Goal: Transaction & Acquisition: Purchase product/service

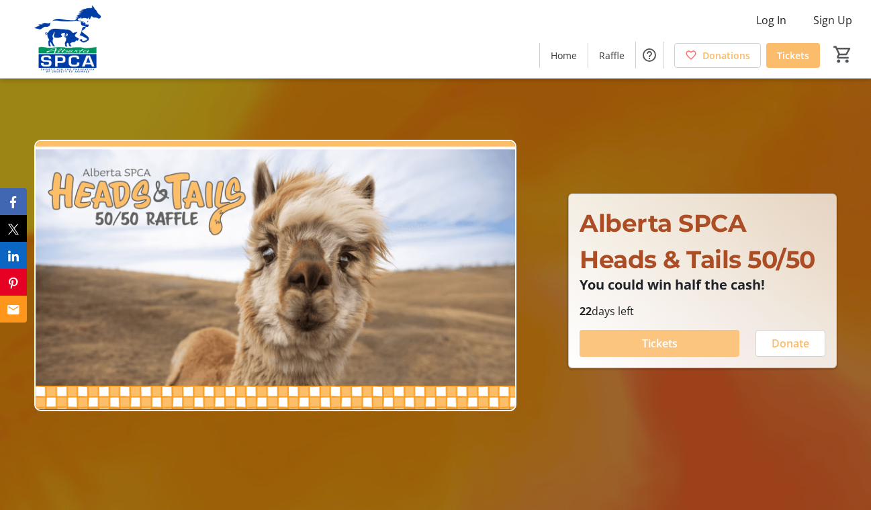
click at [646, 345] on span "Tickets" at bounding box center [660, 343] width 36 height 16
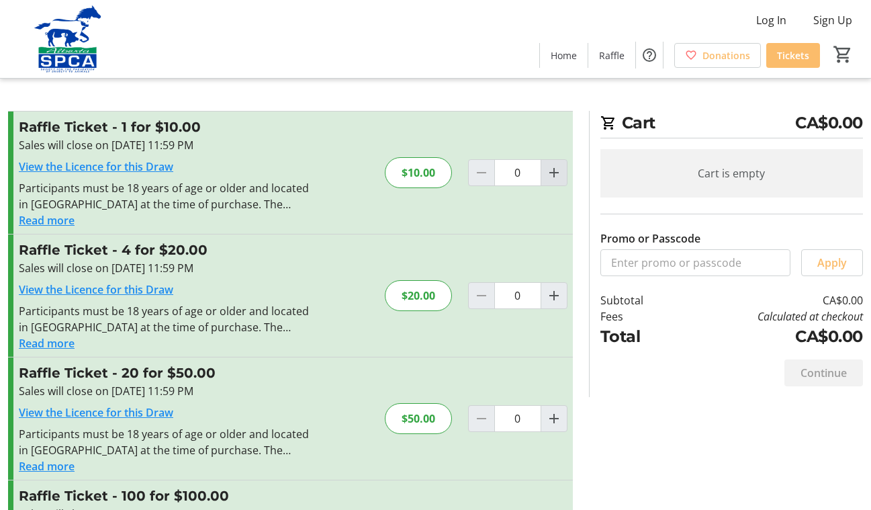
click at [555, 170] on mat-icon "Increment by one" at bounding box center [554, 173] width 16 height 16
type input "1"
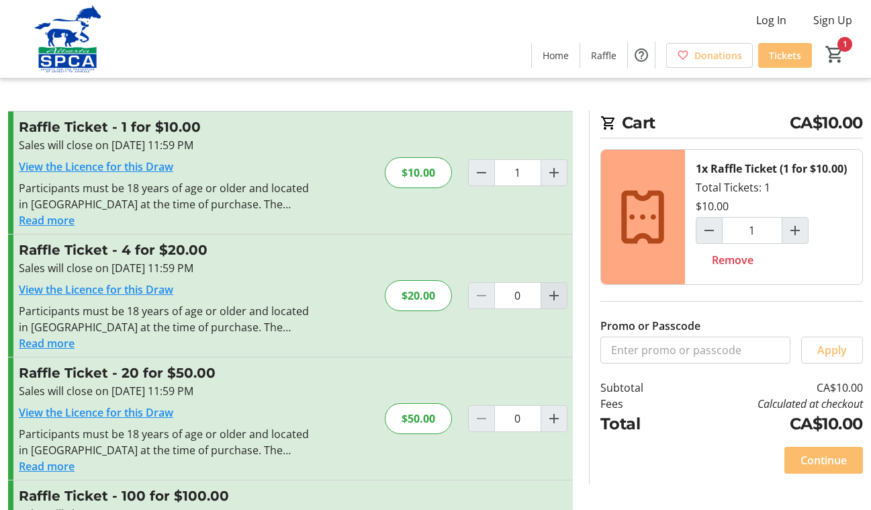
click at [553, 294] on mat-icon "Increment by one" at bounding box center [554, 296] width 16 height 16
type input "1"
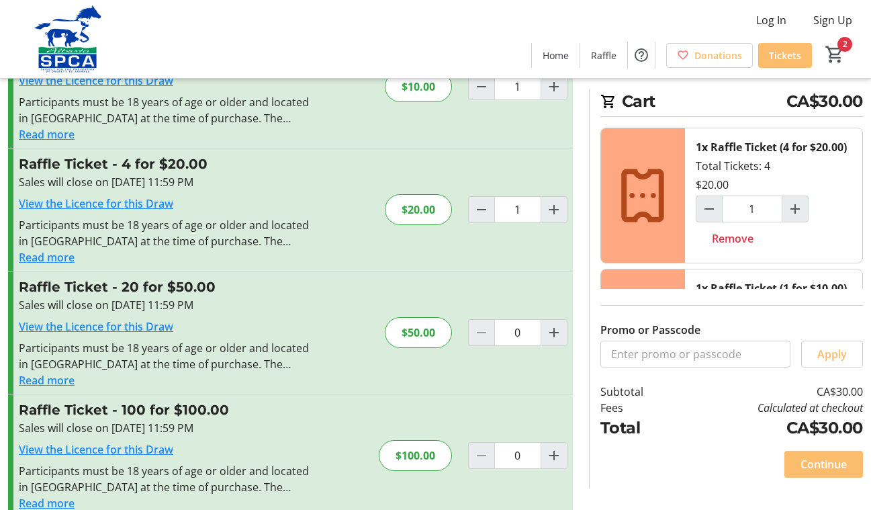
scroll to position [109, 0]
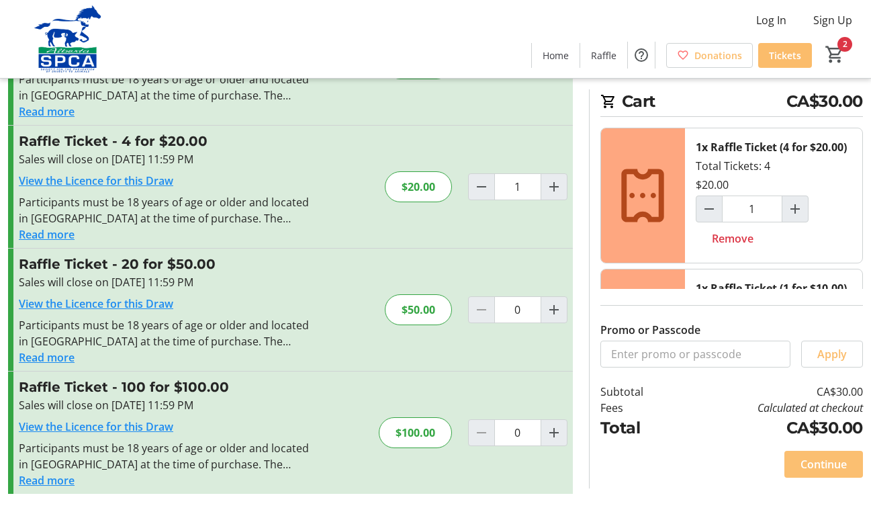
click at [815, 462] on span "Continue" at bounding box center [824, 464] width 46 height 16
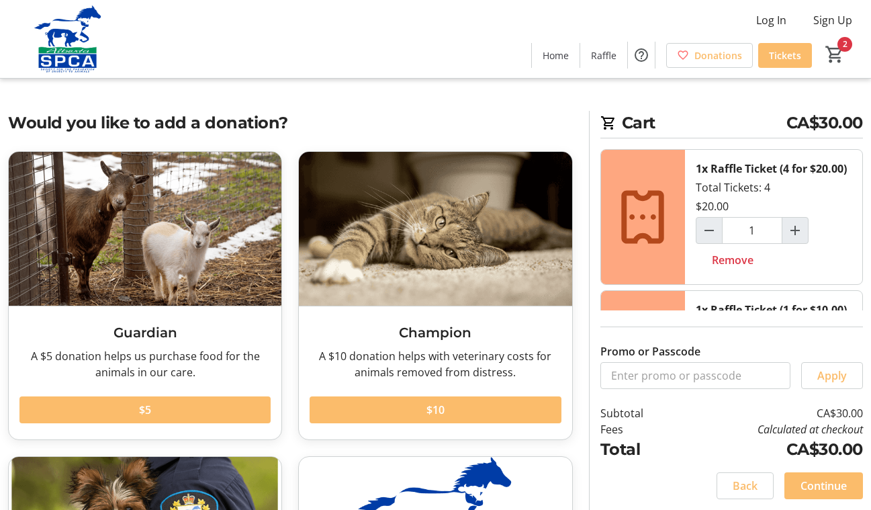
scroll to position [256, 0]
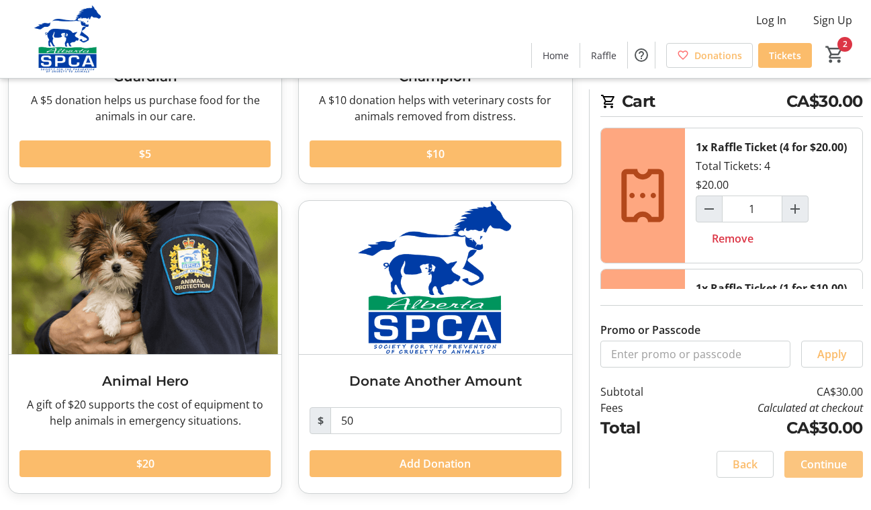
click at [807, 464] on span "Continue" at bounding box center [824, 464] width 46 height 16
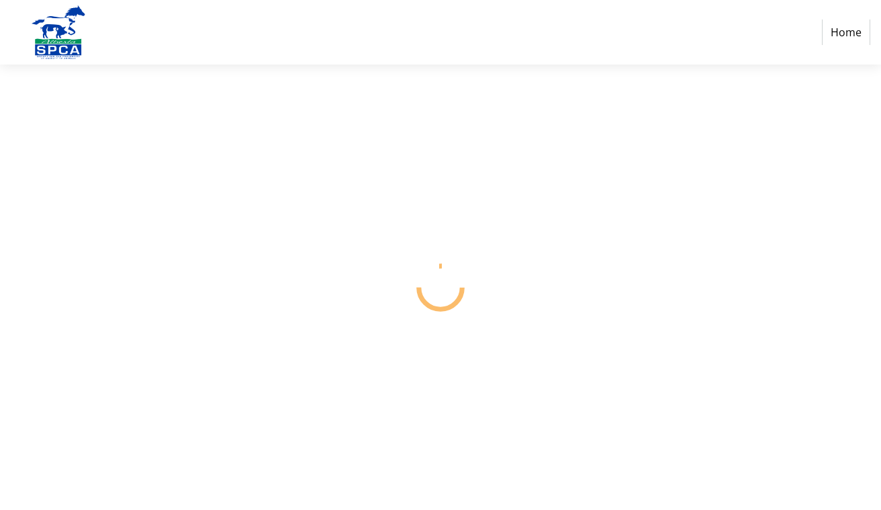
select select "CA"
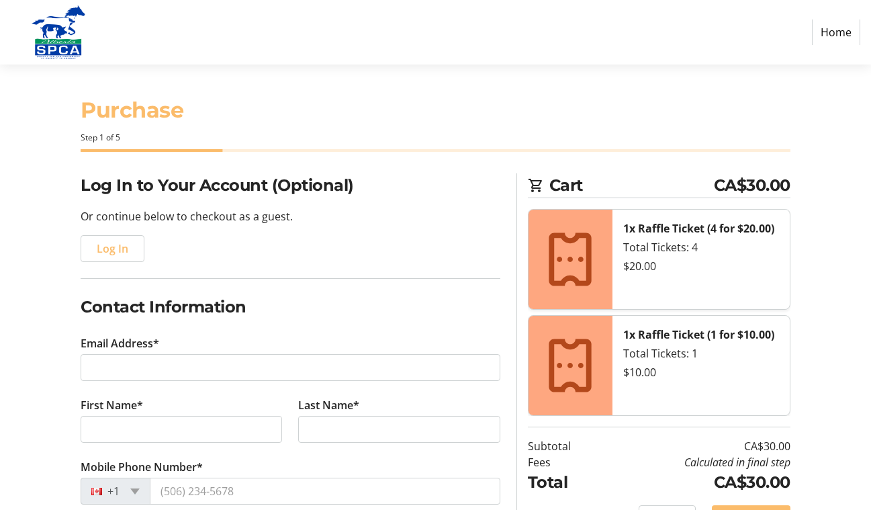
scroll to position [118, 0]
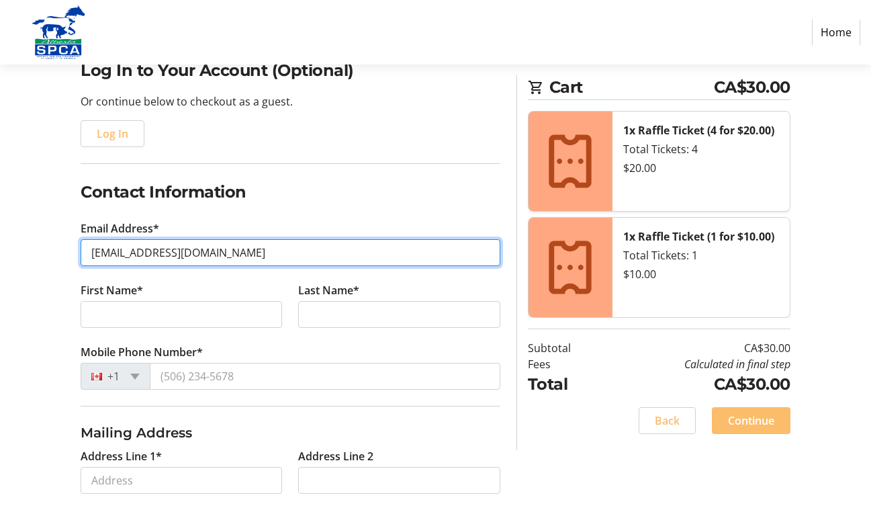
type input "lreichenauer@yahoo.ca"
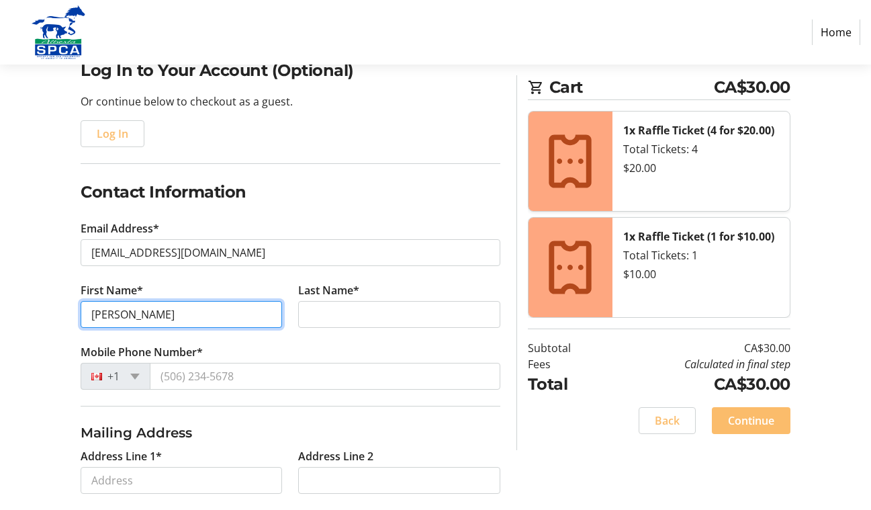
type input "Enid"
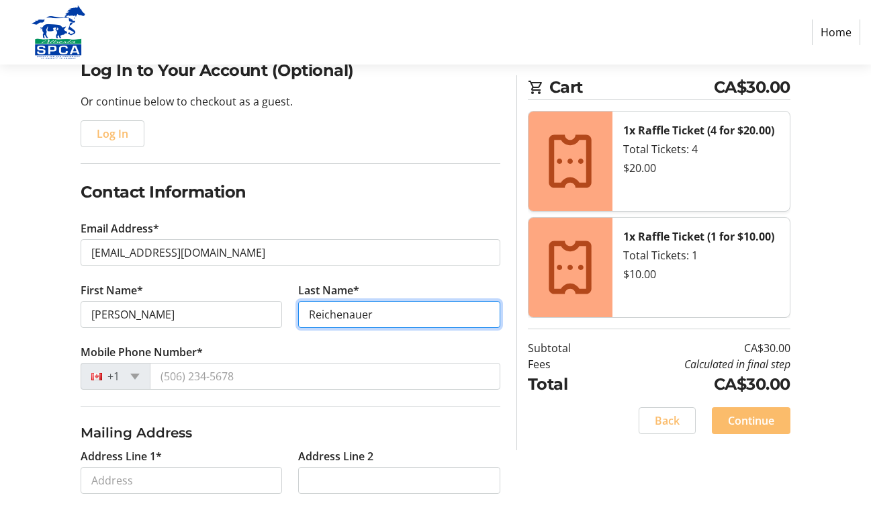
type input "Reichenauer"
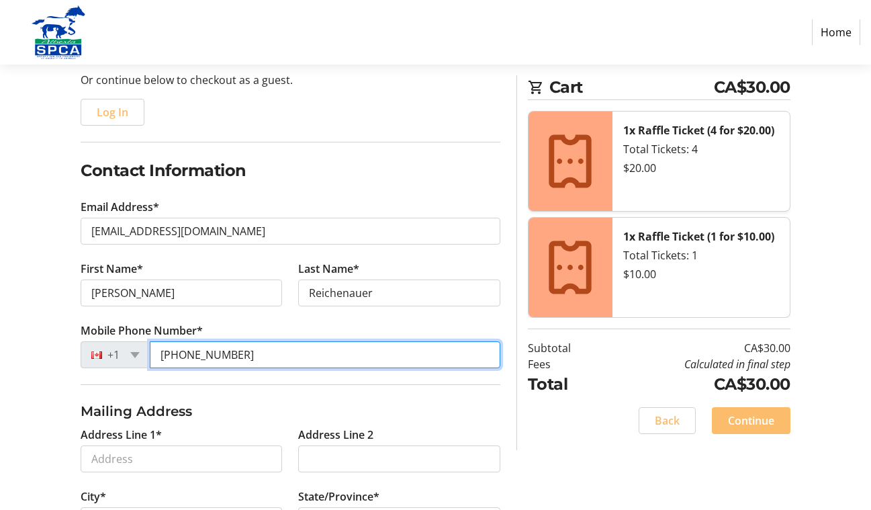
scroll to position [249, 0]
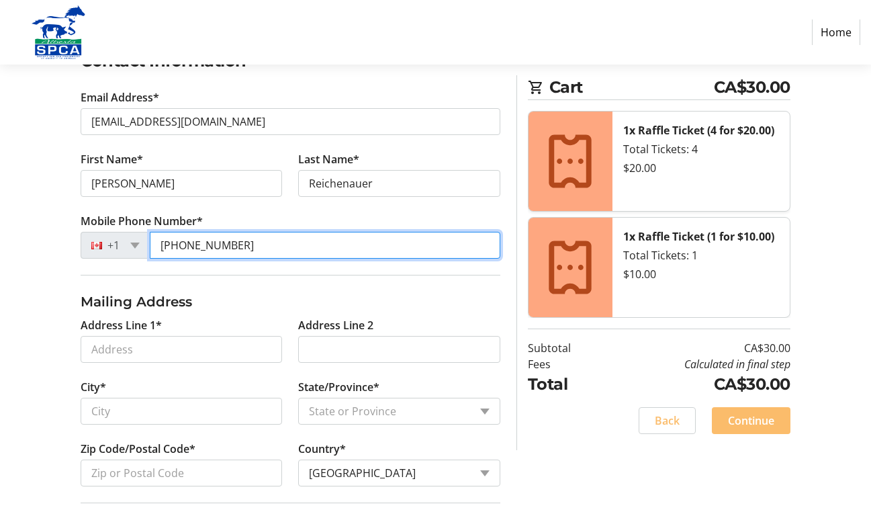
type input "(780) 461-8629"
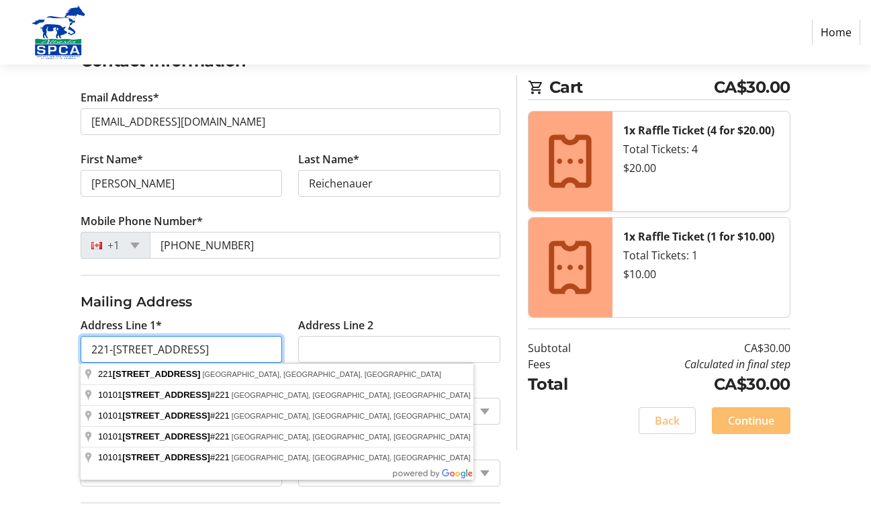
scroll to position [341, 0]
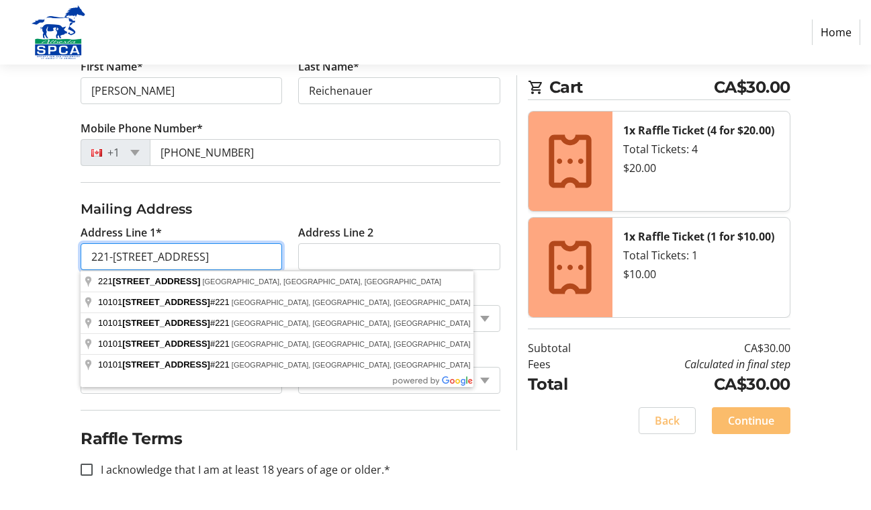
type input "221-10101 111 St. NW"
click at [413, 214] on h3 "Mailing Address" at bounding box center [291, 209] width 420 height 20
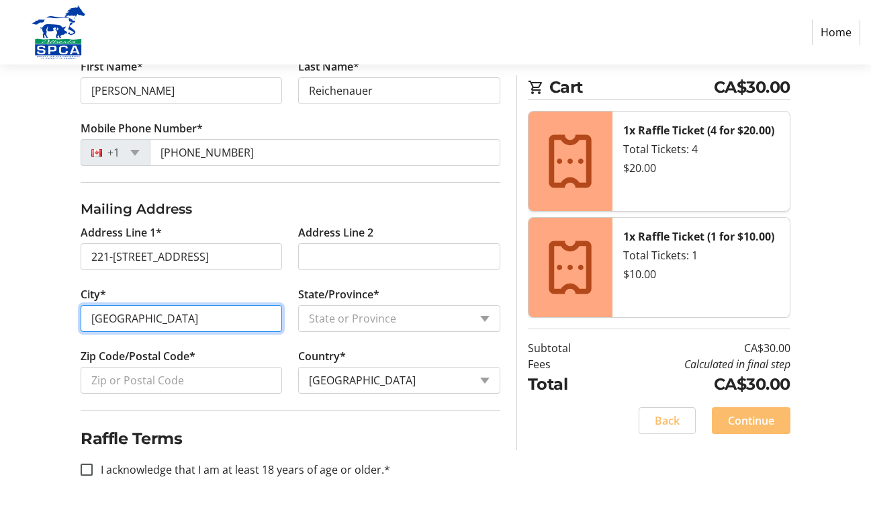
type input "Edmonton"
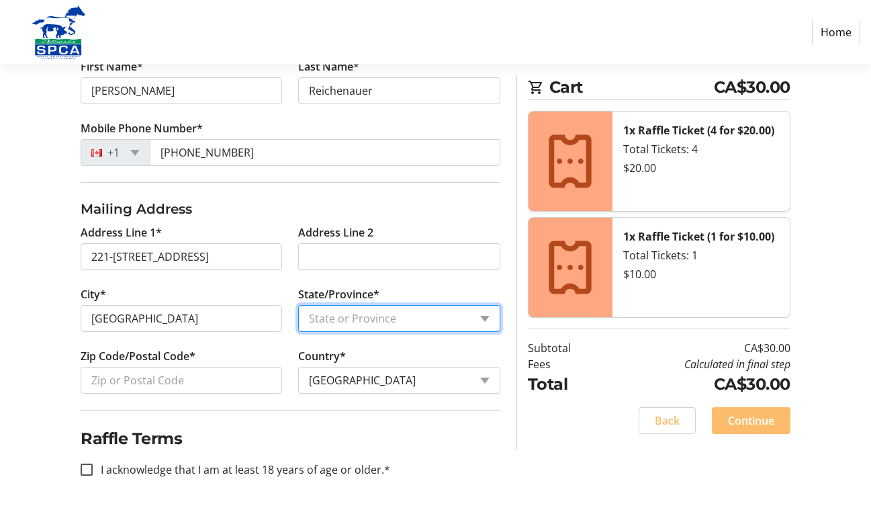
select select "AB"
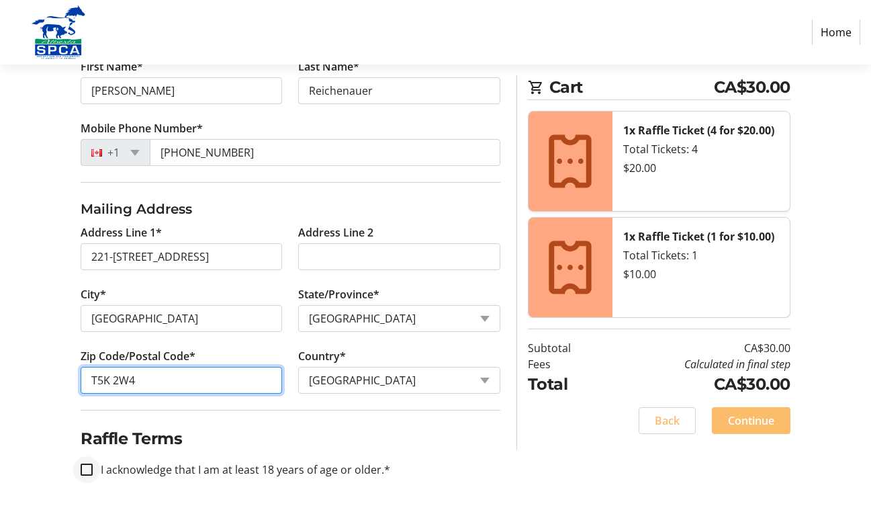
type input "T5K 2W4"
click at [89, 467] on input "I acknowledge that I am at least 18 years of age or older.*" at bounding box center [87, 470] width 12 height 12
checkbox input "true"
click at [750, 420] on span "Continue" at bounding box center [751, 421] width 46 height 16
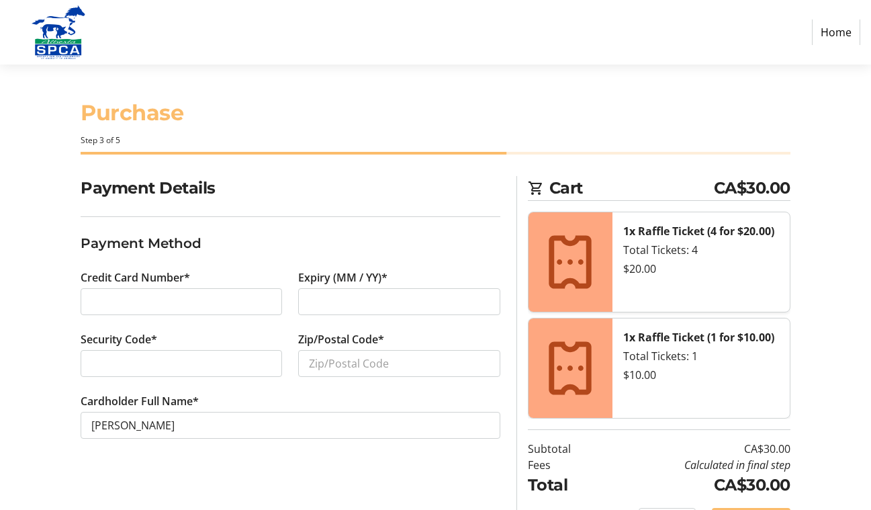
scroll to position [41, 0]
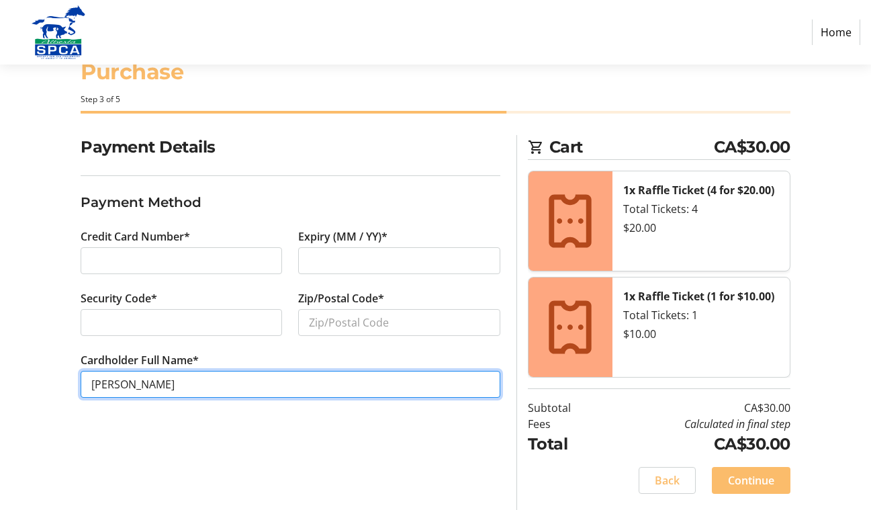
click at [91, 385] on input "Enid Reichenauer" at bounding box center [291, 384] width 420 height 27
click at [131, 387] on input "Dr. Enid Reichenauer" at bounding box center [291, 384] width 420 height 27
type input "Dr. Enid Linda Reichenauer"
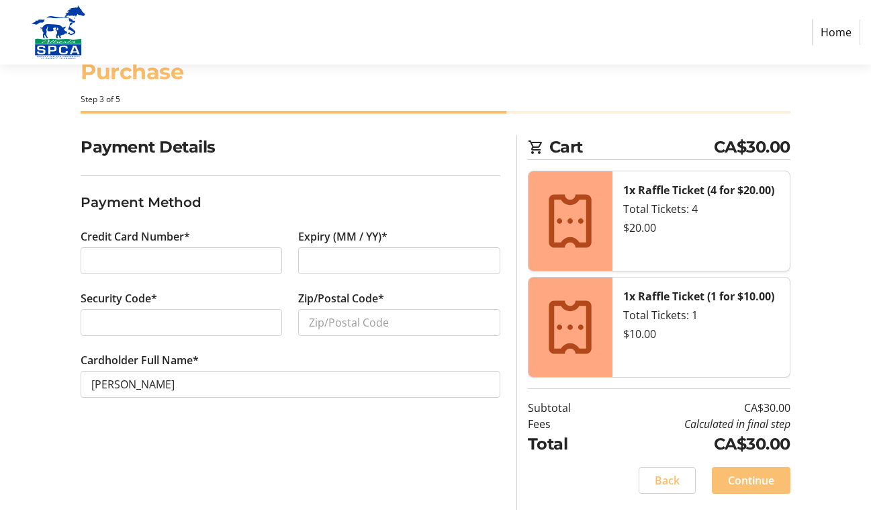
click at [744, 479] on span "Continue" at bounding box center [751, 480] width 46 height 16
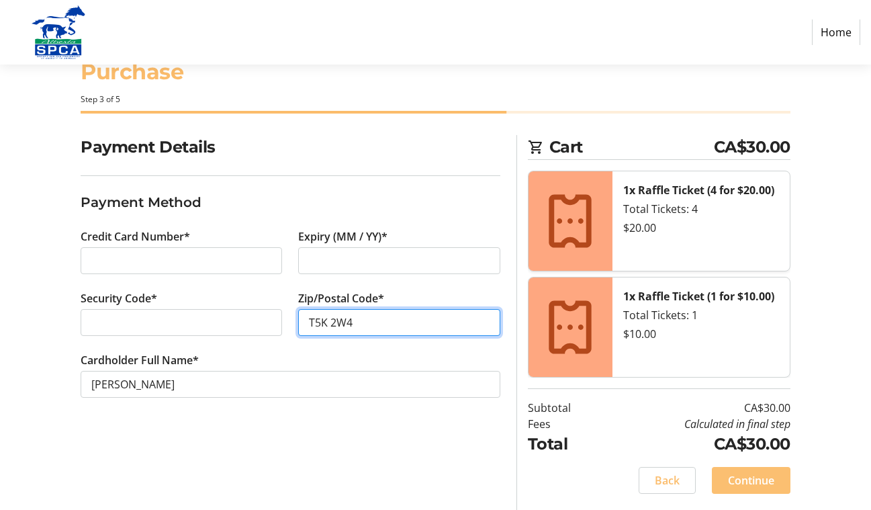
type input "T5K 2W4"
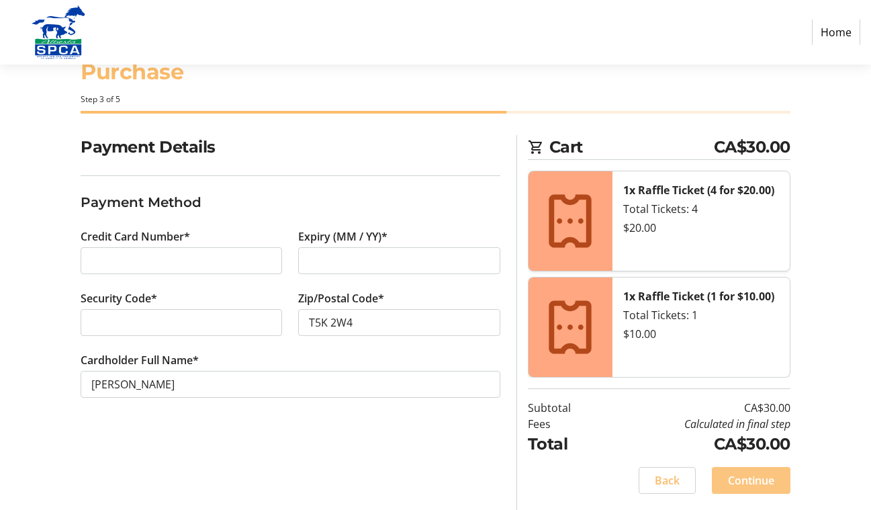
click at [732, 481] on span "Continue" at bounding box center [751, 480] width 46 height 16
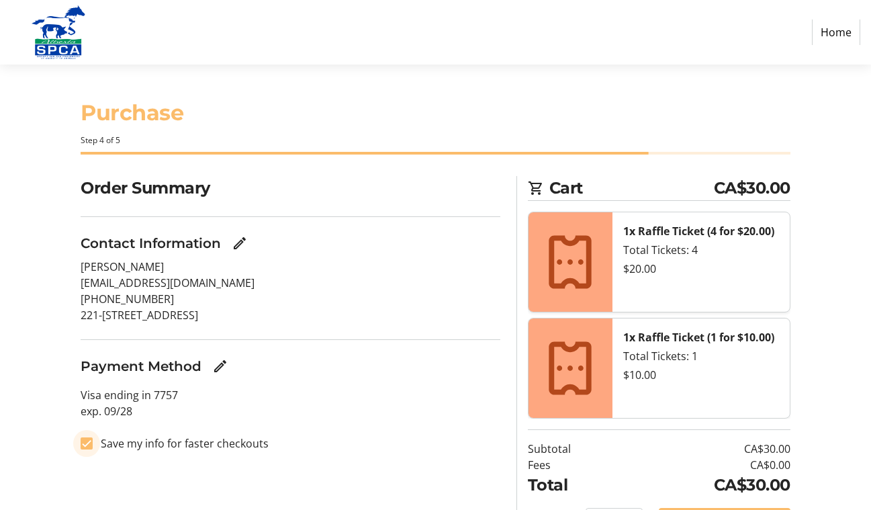
click at [88, 445] on input "Save my info for faster checkouts" at bounding box center [87, 443] width 12 height 12
checkbox input "false"
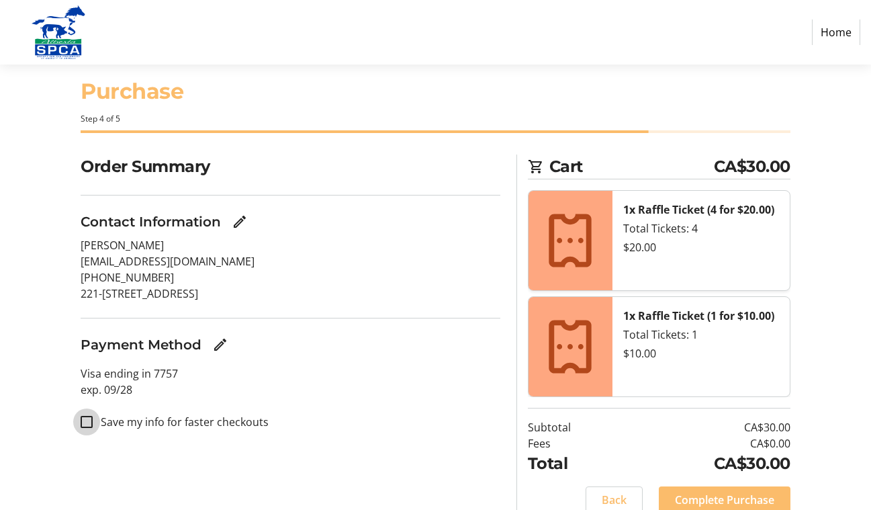
scroll to position [76, 0]
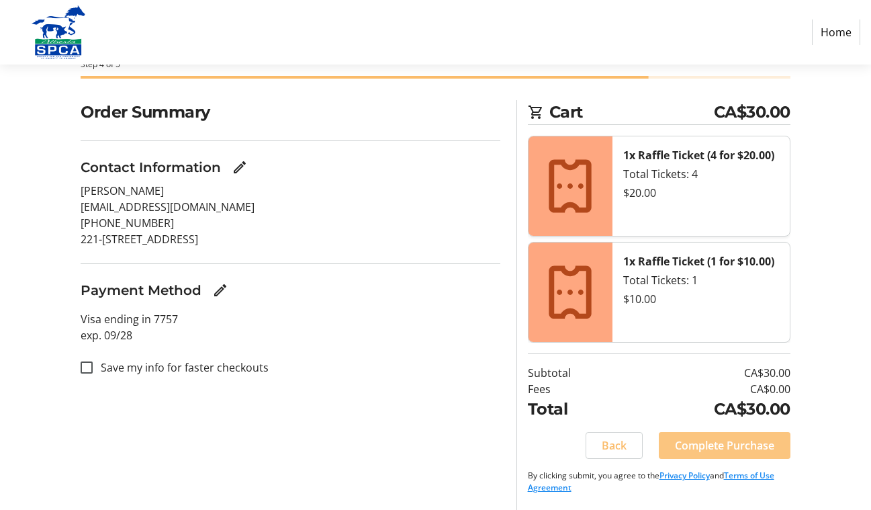
click at [701, 444] on span "Complete Purchase" at bounding box center [724, 445] width 99 height 16
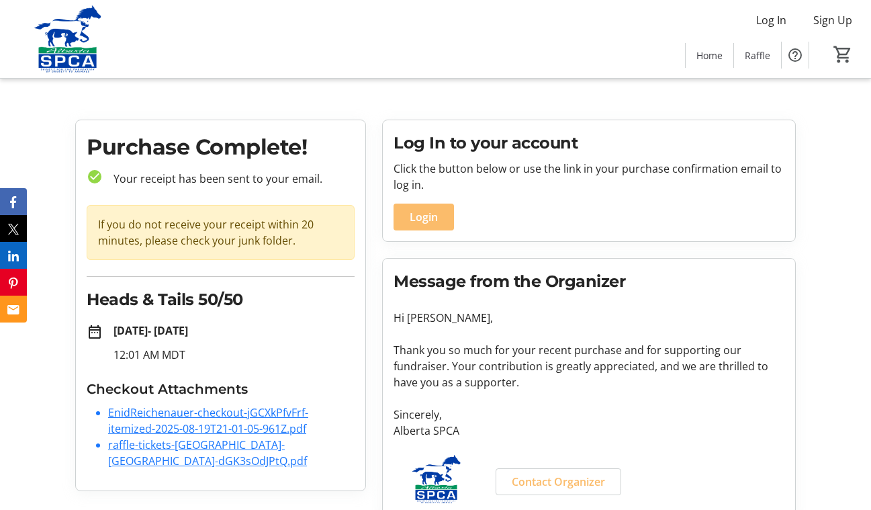
scroll to position [24, 0]
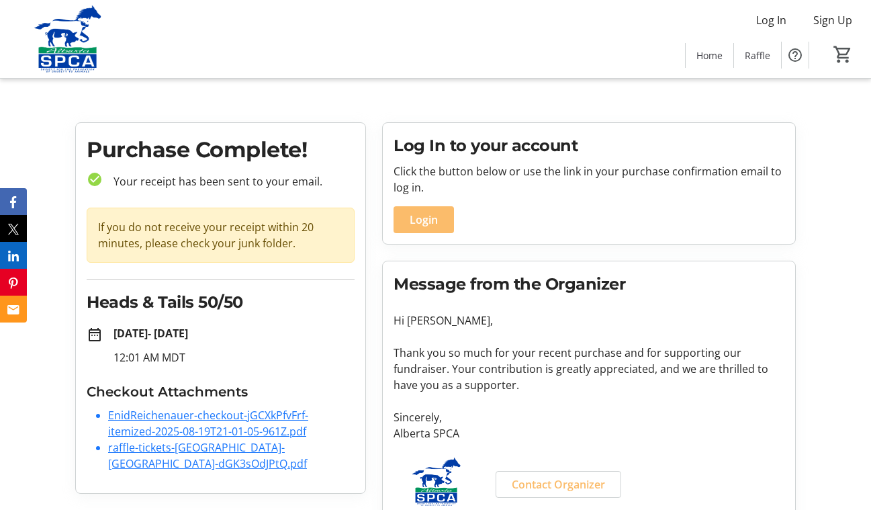
scroll to position [24, 0]
